Goal: Find specific page/section: Find specific page/section

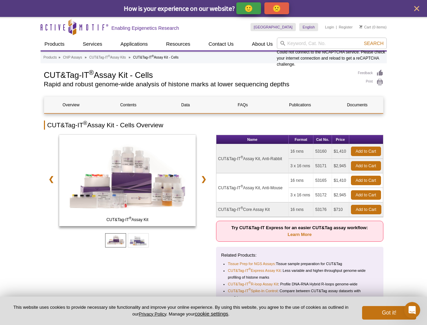
click at [249, 8] on p "🙂" at bounding box center [248, 8] width 8 height 8
click at [278, 8] on span "Give Feedback" at bounding box center [276, 8] width 40 height 8
click at [417, 8] on icon "close" at bounding box center [416, 8] width 5 height 5
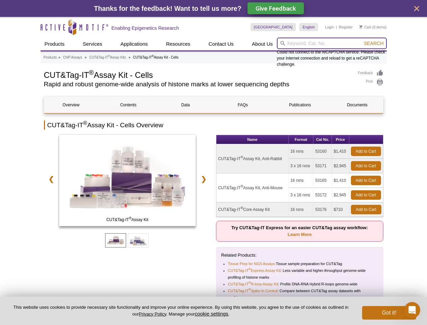
click at [332, 43] on input "search" at bounding box center [332, 43] width 110 height 11
click at [374, 43] on div "Could not connect to the reCAPTCHA service. Please check your internet connecti…" at bounding box center [332, 53] width 110 height 30
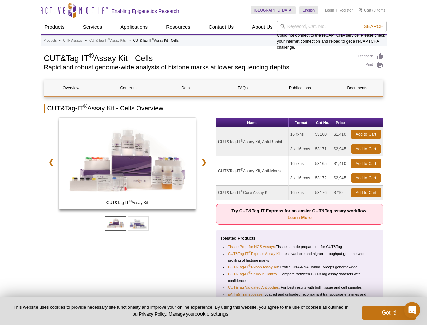
click at [50, 179] on div "CUT&Tag-IT ® Assay Kit" at bounding box center [127, 164] width 167 height 93
click at [205, 179] on div "CUT&Tag-IT ® Assay Kit" at bounding box center [127, 164] width 167 height 93
click at [116, 240] on div "CUT&Tag-IT ® Assay Kit CUT&Tag-IT ® Core Assay Kit ❮ ❯" at bounding box center [127, 217] width 167 height 198
click at [138, 240] on div "CUT&Tag-IT ® Assay Kit CUT&Tag-IT ® Core Assay Kit ❮ ❯" at bounding box center [127, 217] width 167 height 198
click at [213, 313] on button "cookie settings" at bounding box center [211, 313] width 33 height 6
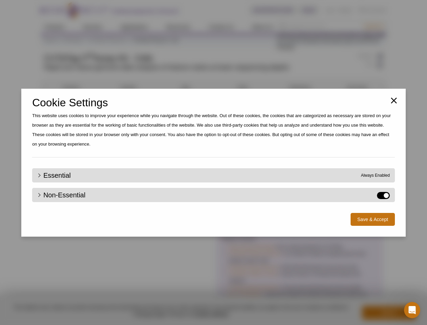
click at [374, 26] on div "Close Cookie Settings This website uses cookies to improve your experience whil…" at bounding box center [213, 162] width 427 height 325
